Goal: Check status: Check status

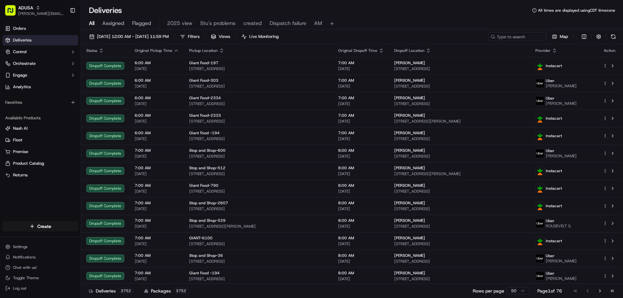
click at [90, 23] on span "All" at bounding box center [92, 23] width 6 height 8
paste input "m714179968"
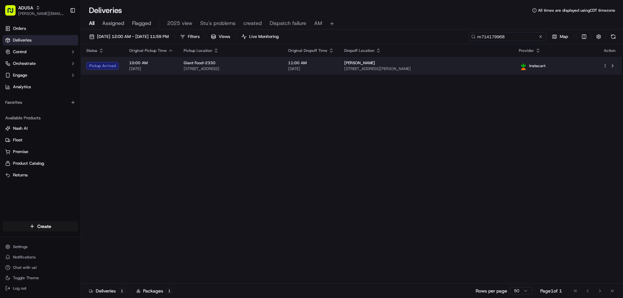
type input "m714179968"
click at [95, 70] on td "Pickup Arrived" at bounding box center [102, 66] width 43 height 18
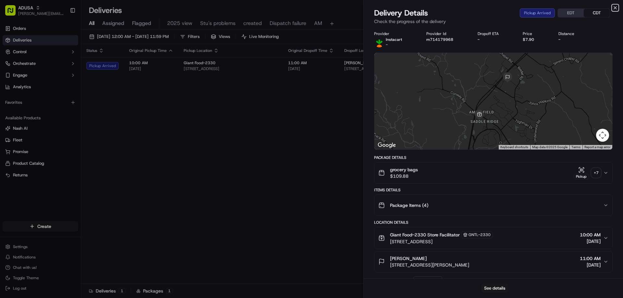
click at [613, 7] on icon "button" at bounding box center [615, 7] width 5 height 5
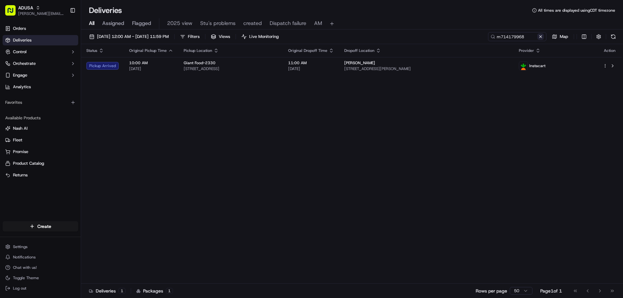
click at [541, 38] on button at bounding box center [540, 36] width 6 height 6
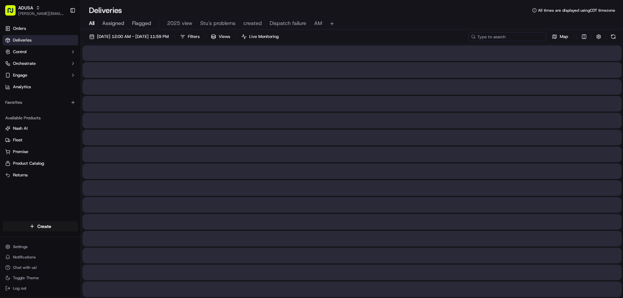
paste input "m712162500"
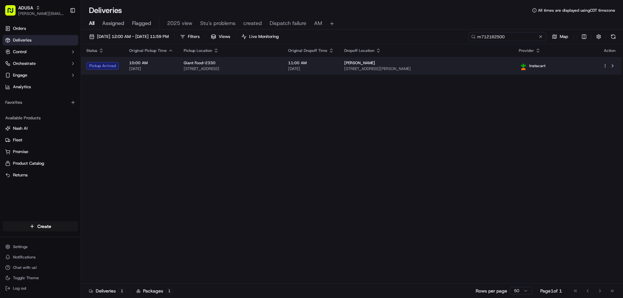
type input "m712162500"
click at [507, 66] on div "Danielle Kinard 1818 Lang Dr, Crofton, MD 21114, US" at bounding box center [426, 65] width 164 height 11
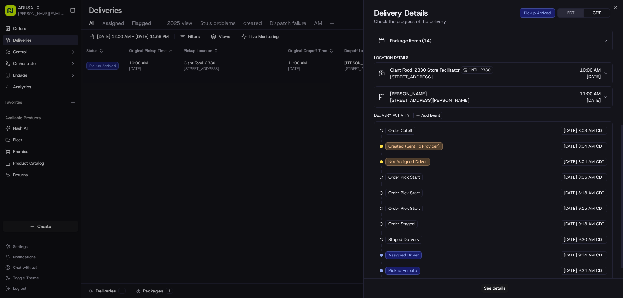
scroll to position [154, 0]
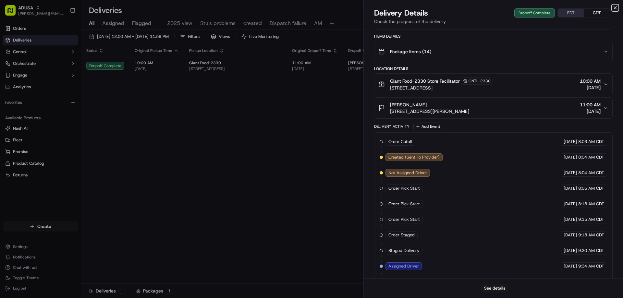
click at [614, 9] on icon "button" at bounding box center [615, 7] width 5 height 5
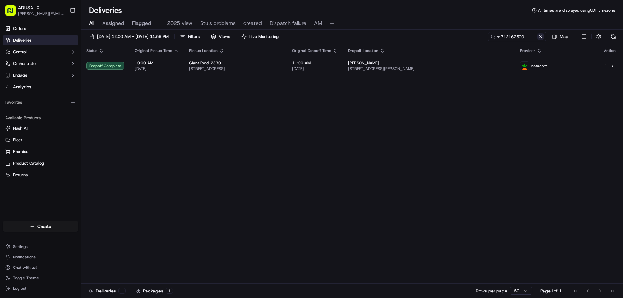
click at [540, 37] on button at bounding box center [540, 36] width 6 height 6
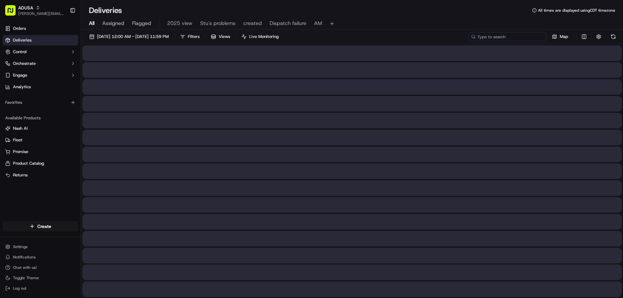
paste input "m707831714"
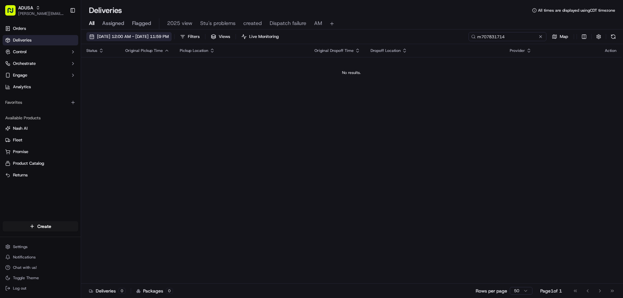
type input "m707831714"
click at [115, 34] on button "09/17/2025 12:00 AM - 09/17/2025 11:59 PM" at bounding box center [128, 36] width 85 height 9
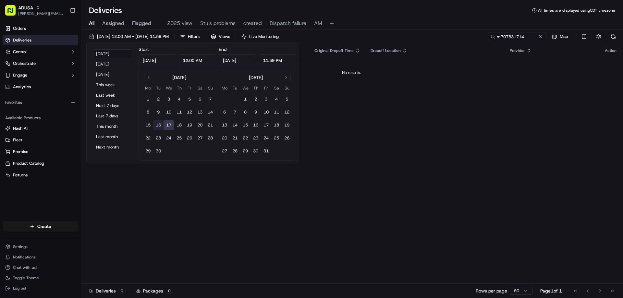
click at [156, 127] on button "16" at bounding box center [158, 125] width 10 height 10
type input "Sep 16, 2025"
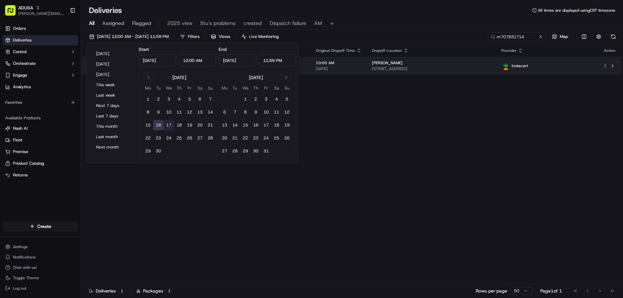
click at [415, 69] on span "4225 58th Ave, a, Bladensburg, MD 20710, US" at bounding box center [431, 68] width 119 height 5
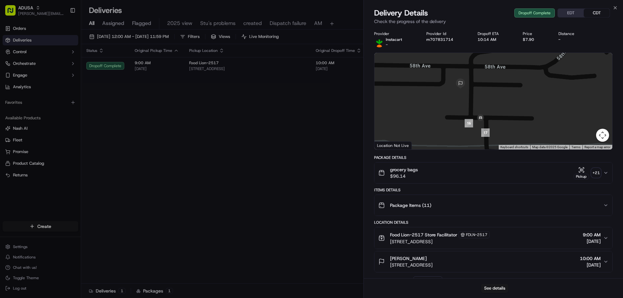
drag, startPoint x: 413, startPoint y: 117, endPoint x: 511, endPoint y: 120, distance: 98.0
click at [511, 120] on div at bounding box center [493, 101] width 238 height 97
click at [618, 12] on div "Delivery Details Dropoff Complete EDT CDT Check the progress of the delivery" at bounding box center [493, 17] width 259 height 19
click at [618, 10] on div "Delivery Details Dropoff Complete EDT CDT Check the progress of the delivery" at bounding box center [493, 17] width 259 height 19
click at [617, 8] on icon "button" at bounding box center [615, 7] width 5 height 5
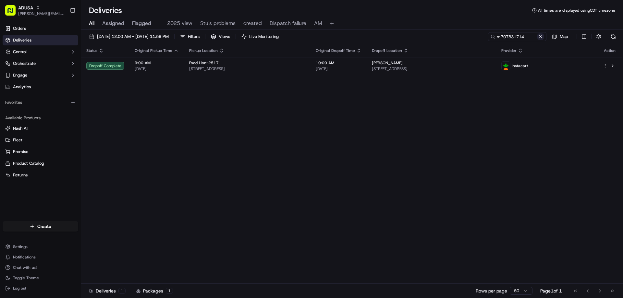
click at [541, 35] on button at bounding box center [540, 36] width 6 height 6
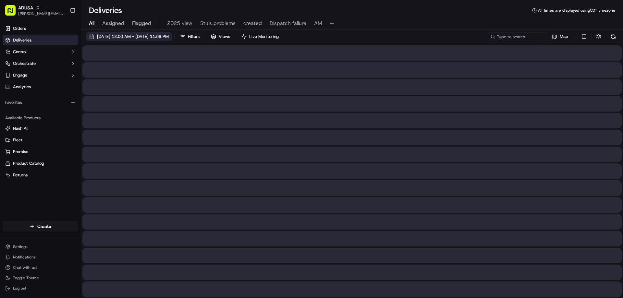
click at [114, 36] on span "09/16/2025 12:00 AM - 09/16/2025 11:59 PM" at bounding box center [133, 37] width 72 height 6
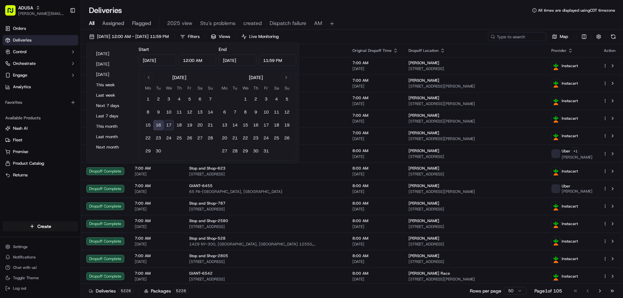
click at [172, 125] on button "17" at bounding box center [169, 125] width 10 height 10
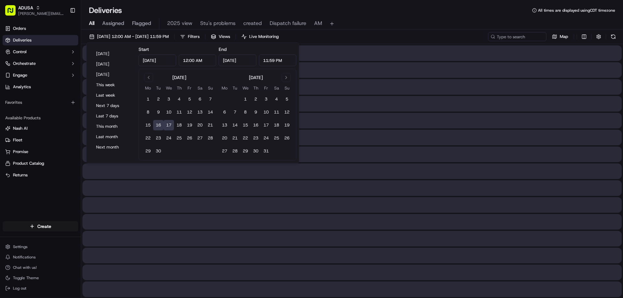
type input "Sep 17, 2025"
click at [168, 124] on button "17" at bounding box center [169, 125] width 10 height 10
type input "Sep 17, 2025"
click at [168, 124] on button "17" at bounding box center [169, 125] width 10 height 10
click at [395, 35] on div "09/17/2025 12:00 AM - 09/17/2025 11:59 PM Filters Views Live Monitoring Map" at bounding box center [352, 38] width 542 height 12
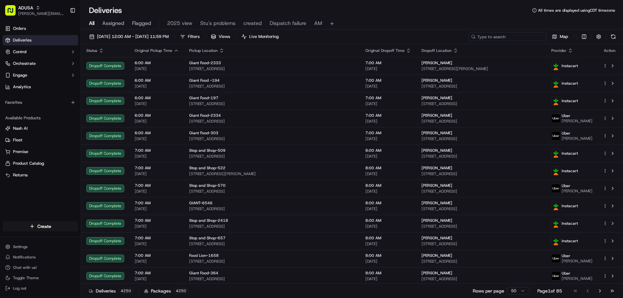
paste input "m715663755"
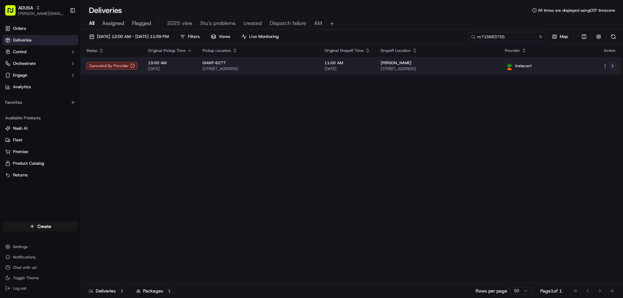
type input "m715663755"
click at [614, 65] on button at bounding box center [613, 66] width 8 height 8
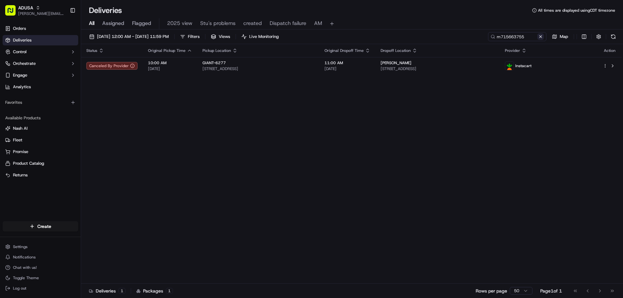
click at [539, 37] on button at bounding box center [540, 36] width 6 height 6
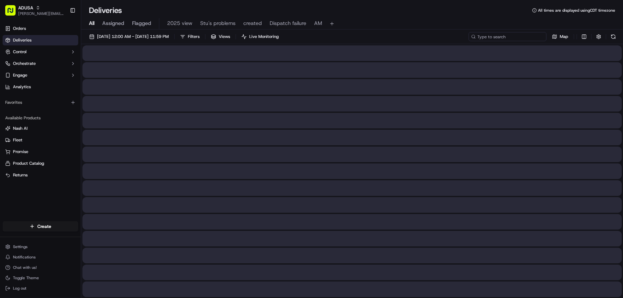
paste input "m706688524"
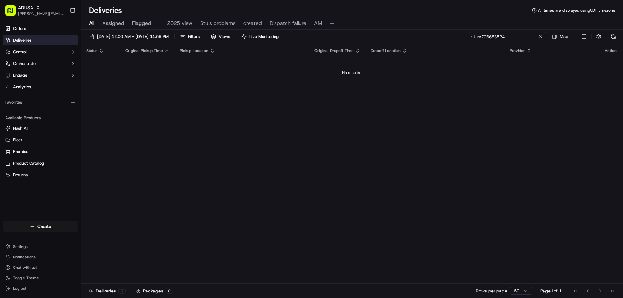
click at [484, 38] on input "m706688524" at bounding box center [507, 36] width 78 height 9
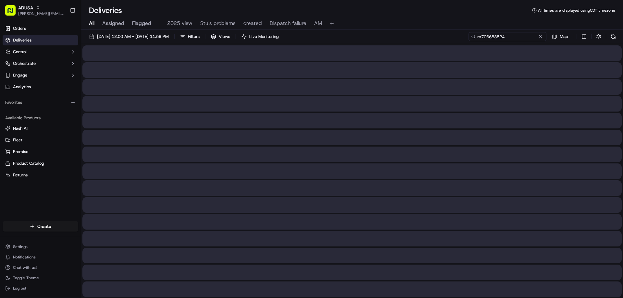
type input "m706688524"
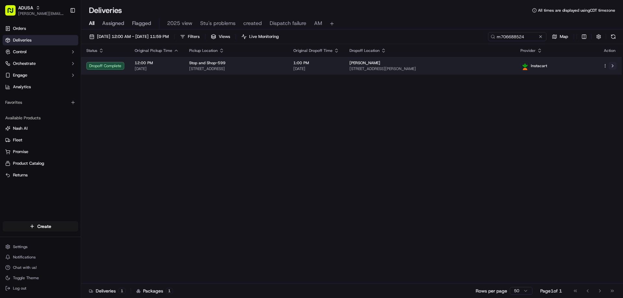
click at [612, 65] on button at bounding box center [613, 66] width 8 height 8
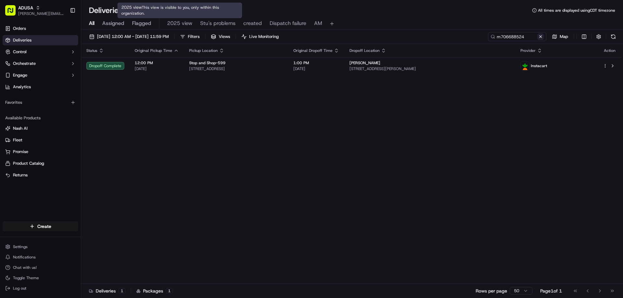
click at [540, 36] on button at bounding box center [540, 36] width 6 height 6
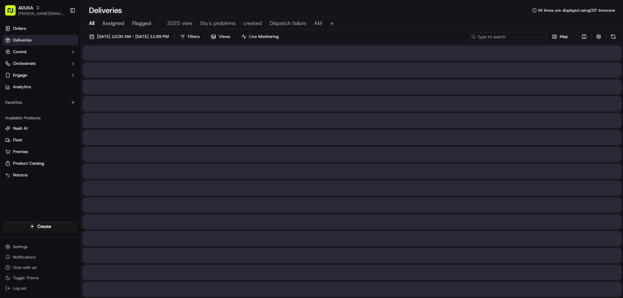
paste input "m708264110"
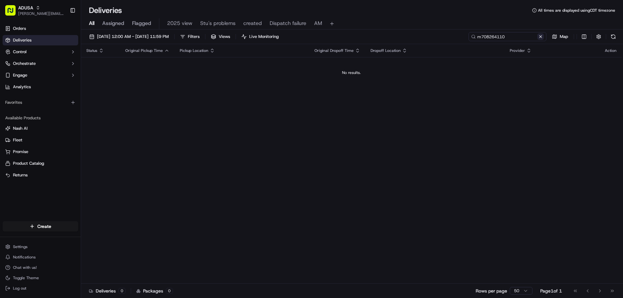
type input "m708264110"
click at [540, 39] on button at bounding box center [540, 36] width 6 height 6
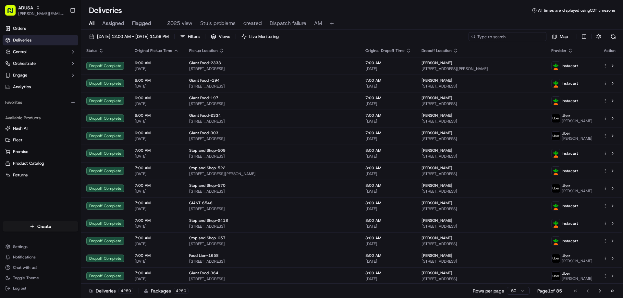
paste input "m715032210"
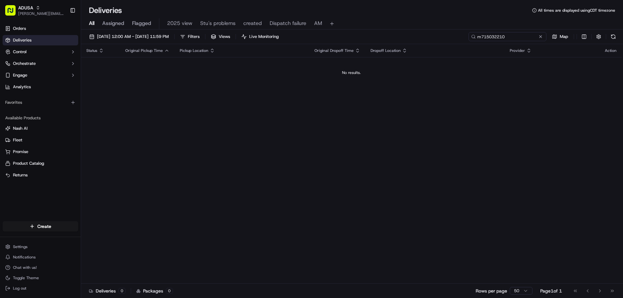
click at [513, 36] on input "m715032210" at bounding box center [507, 36] width 78 height 9
type input "m715032210"
click at [538, 36] on button at bounding box center [540, 36] width 6 height 6
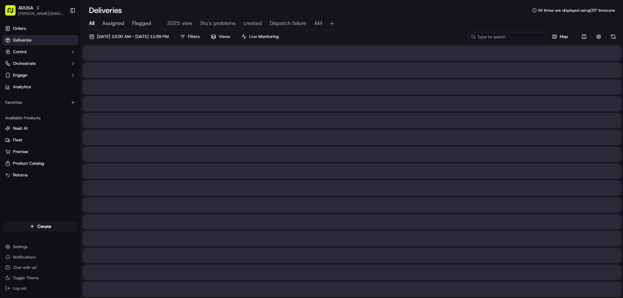
paste input "m715903137"
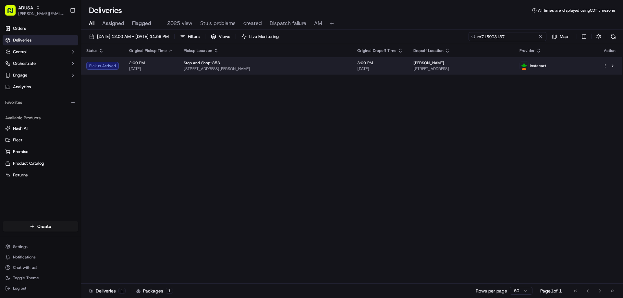
type input "m715903137"
click at [503, 65] on div "Teresa Mars" at bounding box center [461, 62] width 96 height 5
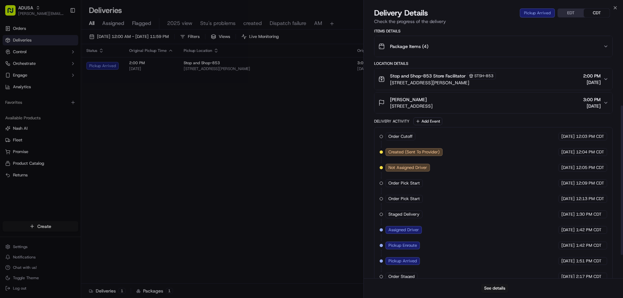
scroll to position [171, 0]
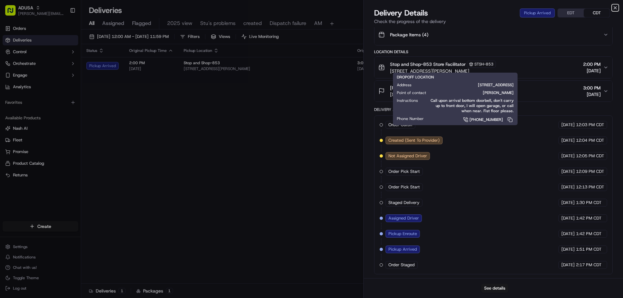
click at [613, 8] on icon "button" at bounding box center [615, 7] width 5 height 5
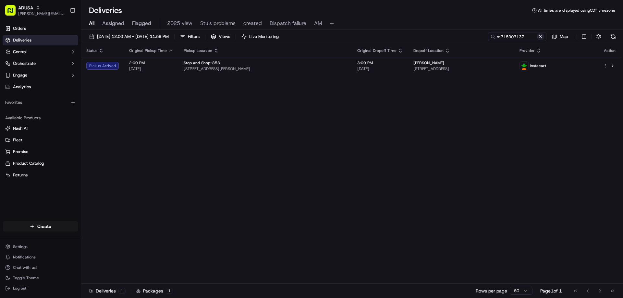
click at [541, 36] on button at bounding box center [540, 36] width 6 height 6
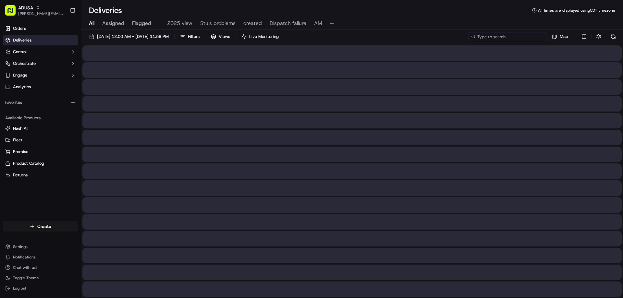
paste input "m715899421"
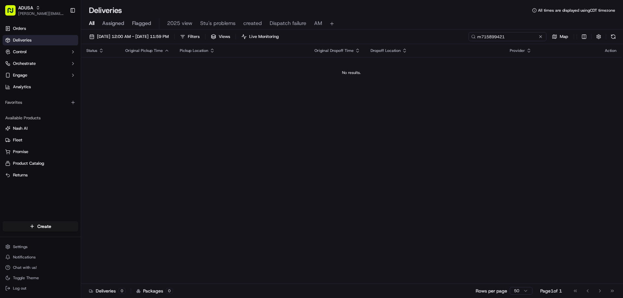
click at [481, 36] on input "m715899421" at bounding box center [507, 36] width 78 height 9
type input "m715899421"
click at [538, 38] on button at bounding box center [540, 36] width 6 height 6
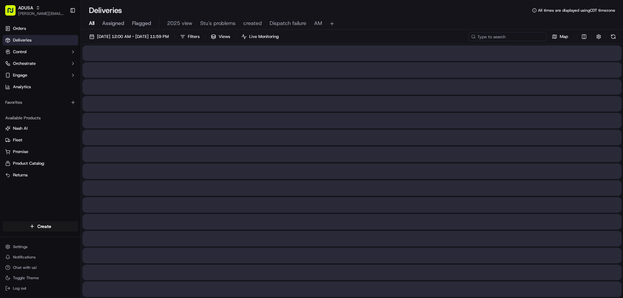
paste input "m715899421"
click at [480, 38] on input "m715899421" at bounding box center [507, 36] width 78 height 9
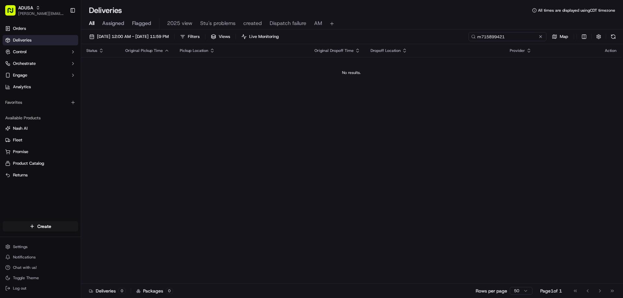
click at [482, 38] on input "m715899421" at bounding box center [507, 36] width 78 height 9
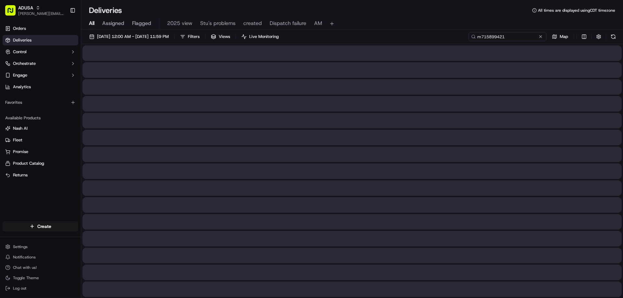
type input "m715899421"
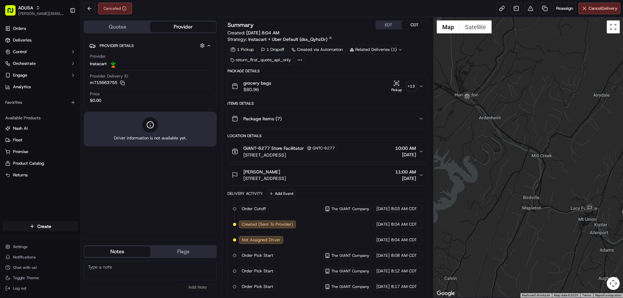
paste textarea "Cancelled by gig partner; no driver acceptance"
type textarea "Cancelled by gig partner; no driver acceptance"
click at [201, 287] on button "Add Note" at bounding box center [197, 287] width 39 height 9
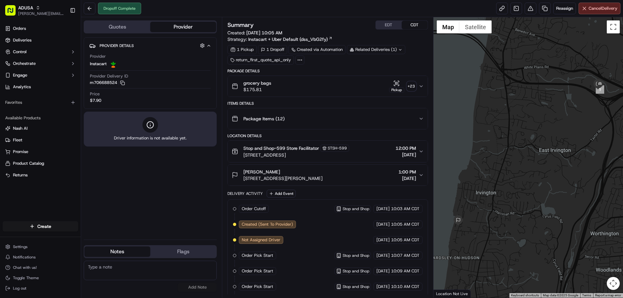
click at [123, 267] on textarea at bounding box center [150, 270] width 133 height 19
paste textarea "Ord picked up from store; customer DN receive ord"
type textarea "Ord picked up from store; customer DN receive ord"
click at [195, 293] on div "Ord picked up from store; customer DN receive ord No results found Add Note" at bounding box center [150, 276] width 133 height 36
click at [196, 290] on button "Add Note" at bounding box center [197, 287] width 39 height 9
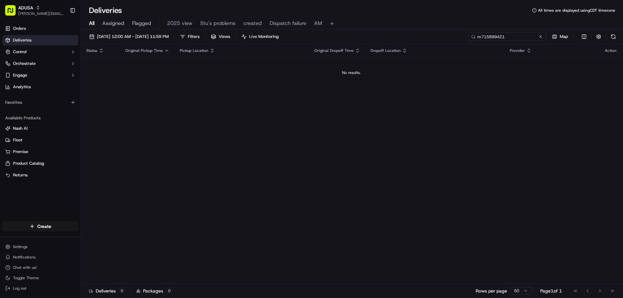
click at [525, 37] on input "m715899421" at bounding box center [507, 36] width 78 height 9
click at [540, 37] on button at bounding box center [540, 36] width 6 height 6
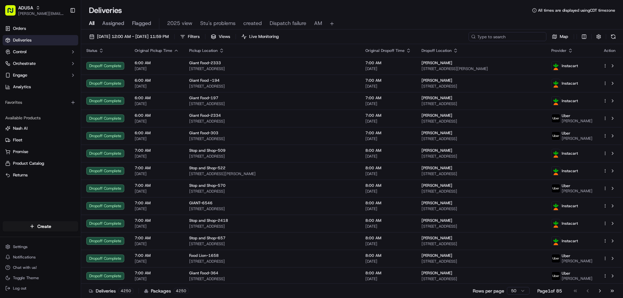
paste input "m715899421"
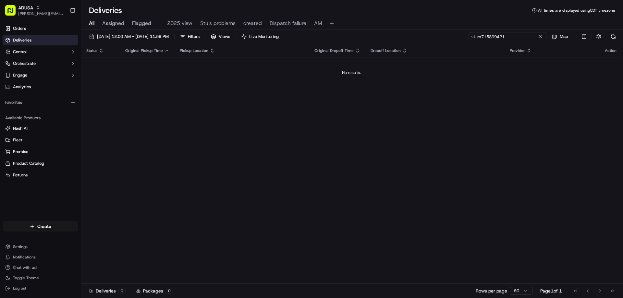
click at [501, 38] on input "m715899421" at bounding box center [507, 36] width 78 height 9
type input "m715899421"
click at [540, 37] on button at bounding box center [540, 36] width 6 height 6
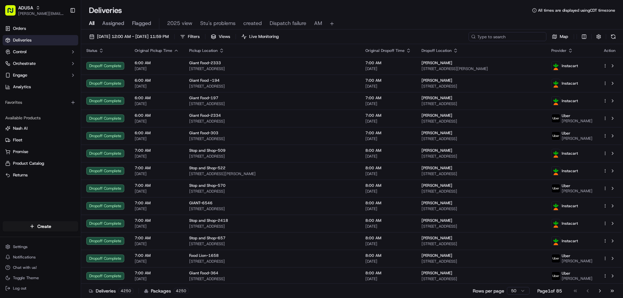
paste input "m714409290"
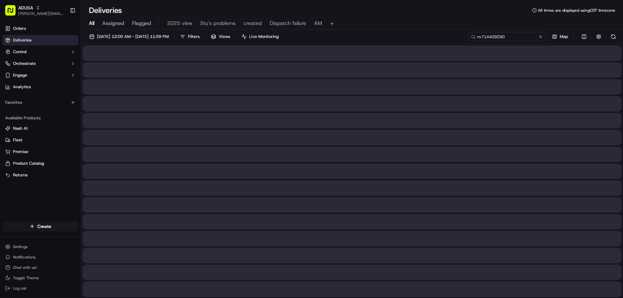
click at [488, 38] on input "m714409290" at bounding box center [507, 36] width 78 height 9
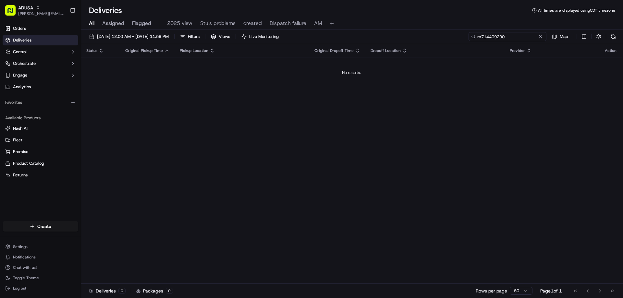
click at [484, 39] on input "m714409290" at bounding box center [507, 36] width 78 height 9
click at [483, 40] on input "m714409290" at bounding box center [507, 36] width 78 height 9
type input "m714409290"
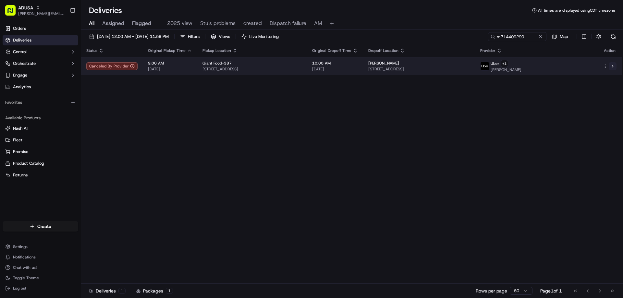
click at [613, 66] on button at bounding box center [613, 66] width 8 height 8
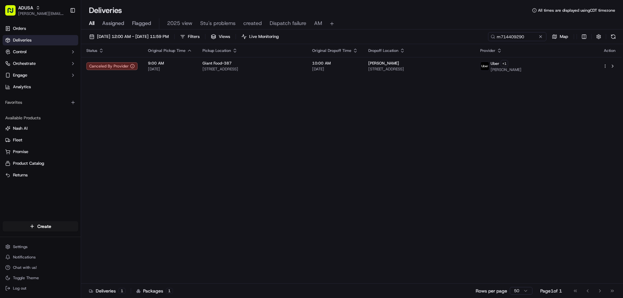
drag, startPoint x: 540, startPoint y: 36, endPoint x: 529, endPoint y: 37, distance: 11.4
click at [540, 36] on button at bounding box center [540, 36] width 6 height 6
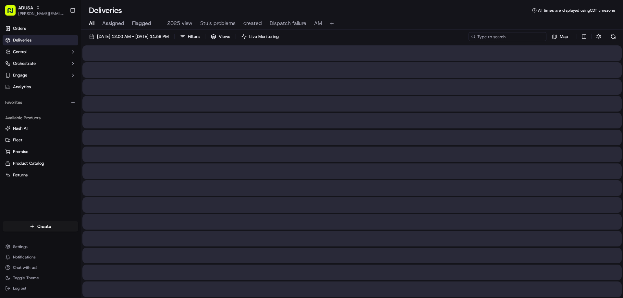
paste input "m714409290"
click at [481, 37] on input "m714409290" at bounding box center [507, 36] width 78 height 9
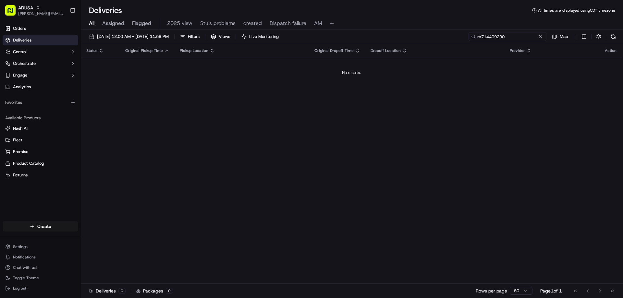
type input "m714409290"
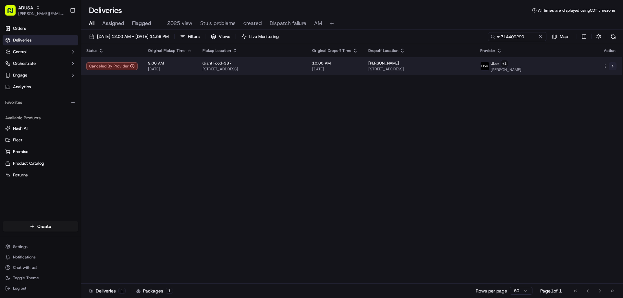
click at [612, 66] on button at bounding box center [613, 66] width 8 height 8
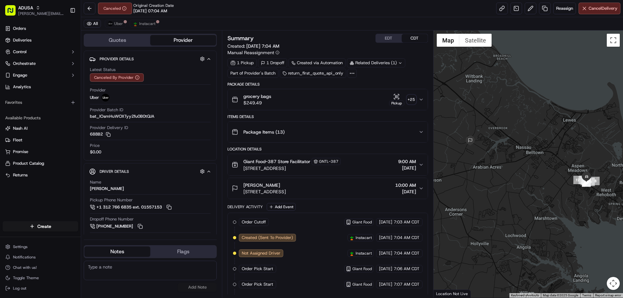
drag, startPoint x: 105, startPoint y: 261, endPoint x: 100, endPoint y: 262, distance: 5.4
click at [100, 262] on textarea at bounding box center [150, 270] width 133 height 19
paste textarea "Order could not be fulfilled by store"
type textarea "Order could not be fulfilled by store"
click at [199, 288] on button "Add Note" at bounding box center [197, 287] width 39 height 9
